Goal: Information Seeking & Learning: Understand process/instructions

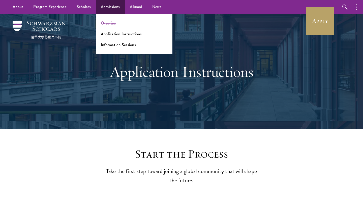
click at [111, 24] on link "Overview" at bounding box center [109, 23] width 16 height 6
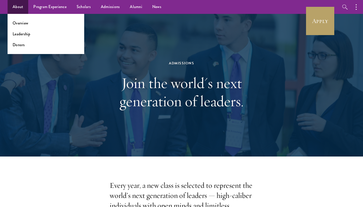
click at [19, 9] on link "About" at bounding box center [18, 7] width 21 height 14
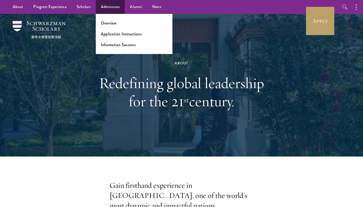
click at [117, 8] on link "Admissions" at bounding box center [110, 7] width 29 height 14
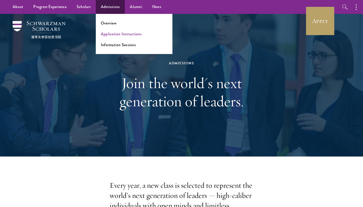
click at [116, 34] on link "Application Instructions" at bounding box center [121, 34] width 41 height 6
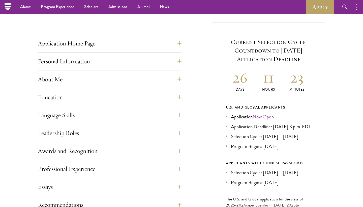
scroll to position [181, 0]
